Goal: Check status: Check status

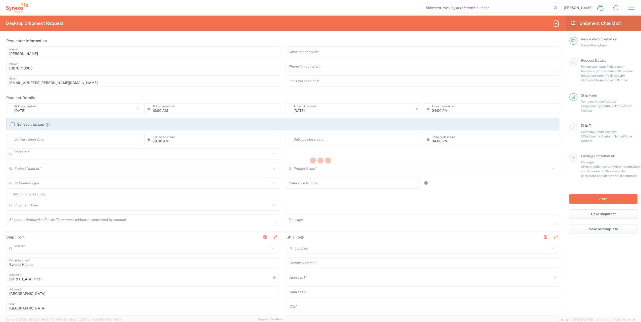
type input "8350"
type input "Syneos Health UK Limited"
type input "[GEOGRAPHIC_DATA]"
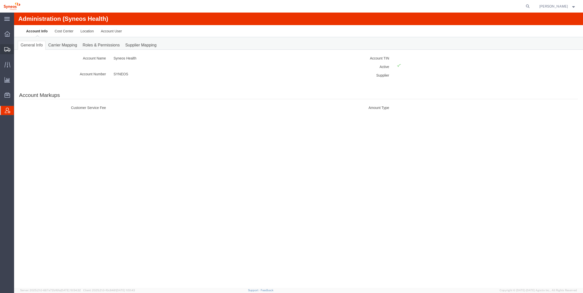
click at [8, 48] on icon at bounding box center [7, 49] width 6 height 5
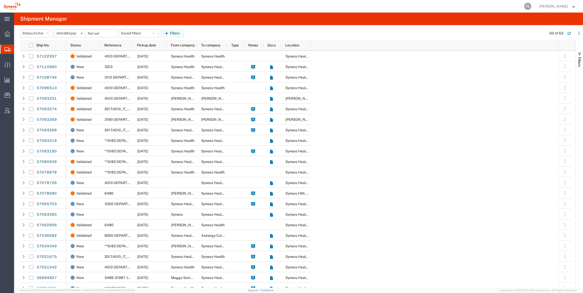
click at [531, 6] on icon at bounding box center [527, 6] width 7 height 7
paste input "57080939"
type input "57080939"
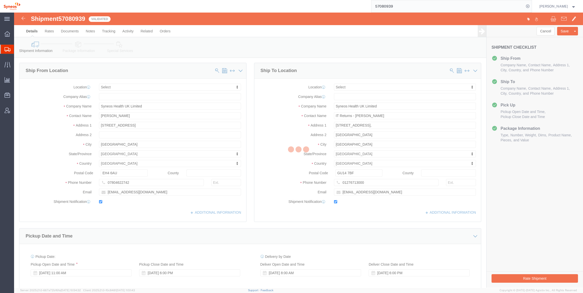
select select
